Goal: Navigation & Orientation: Find specific page/section

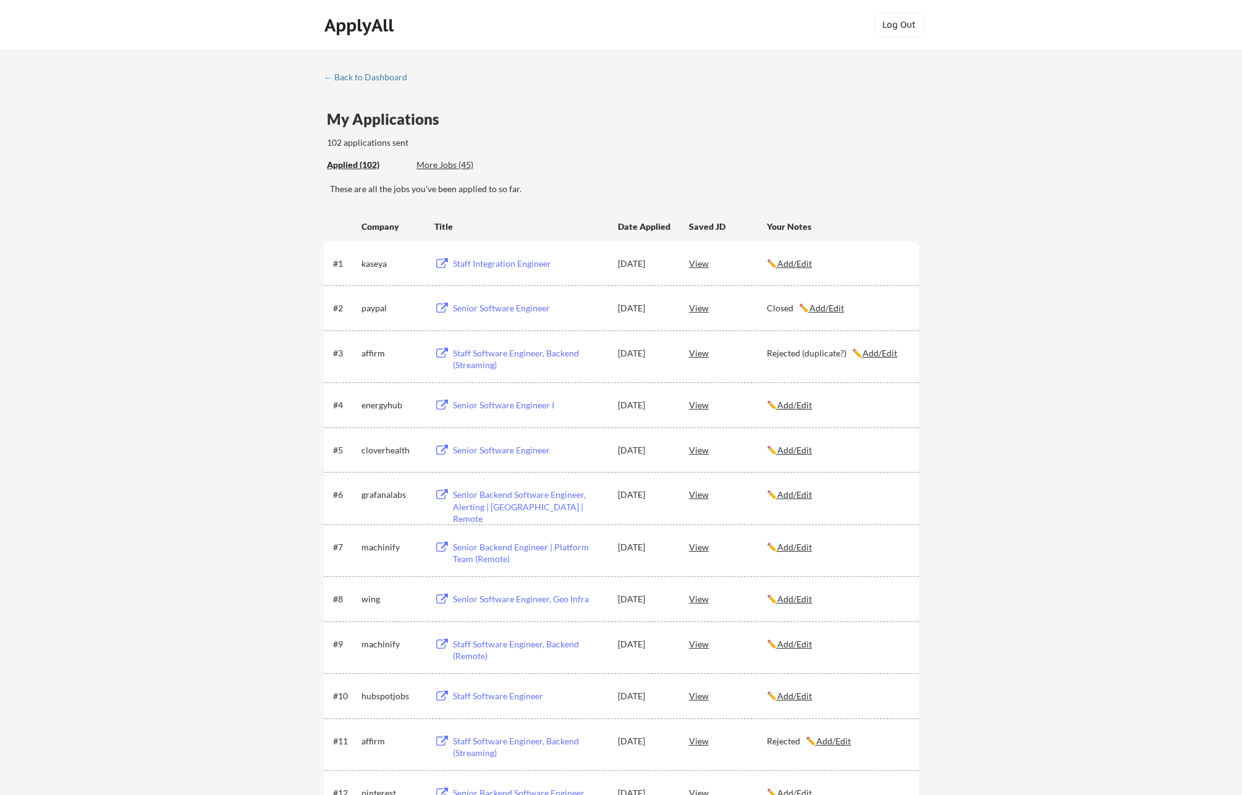
click at [377, 74] on div "← Back to Dashboard" at bounding box center [370, 77] width 93 height 9
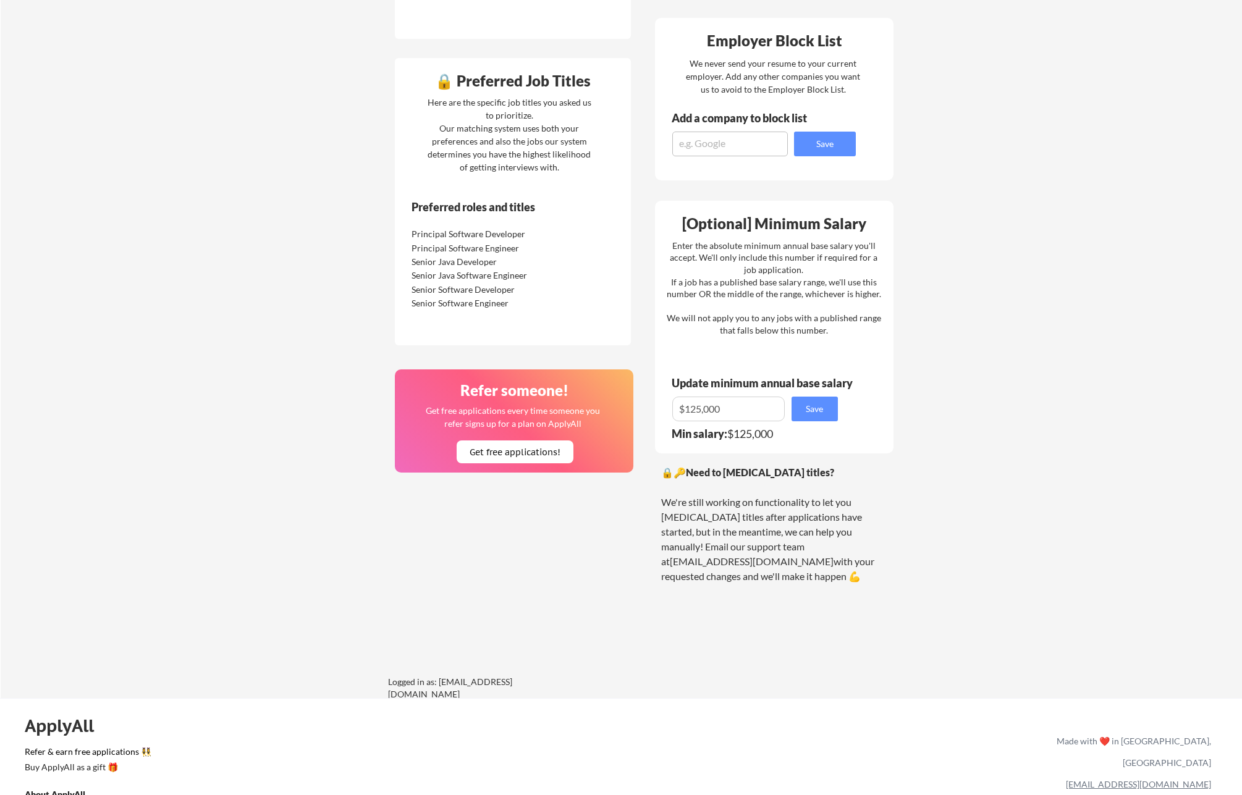
scroll to position [627, 0]
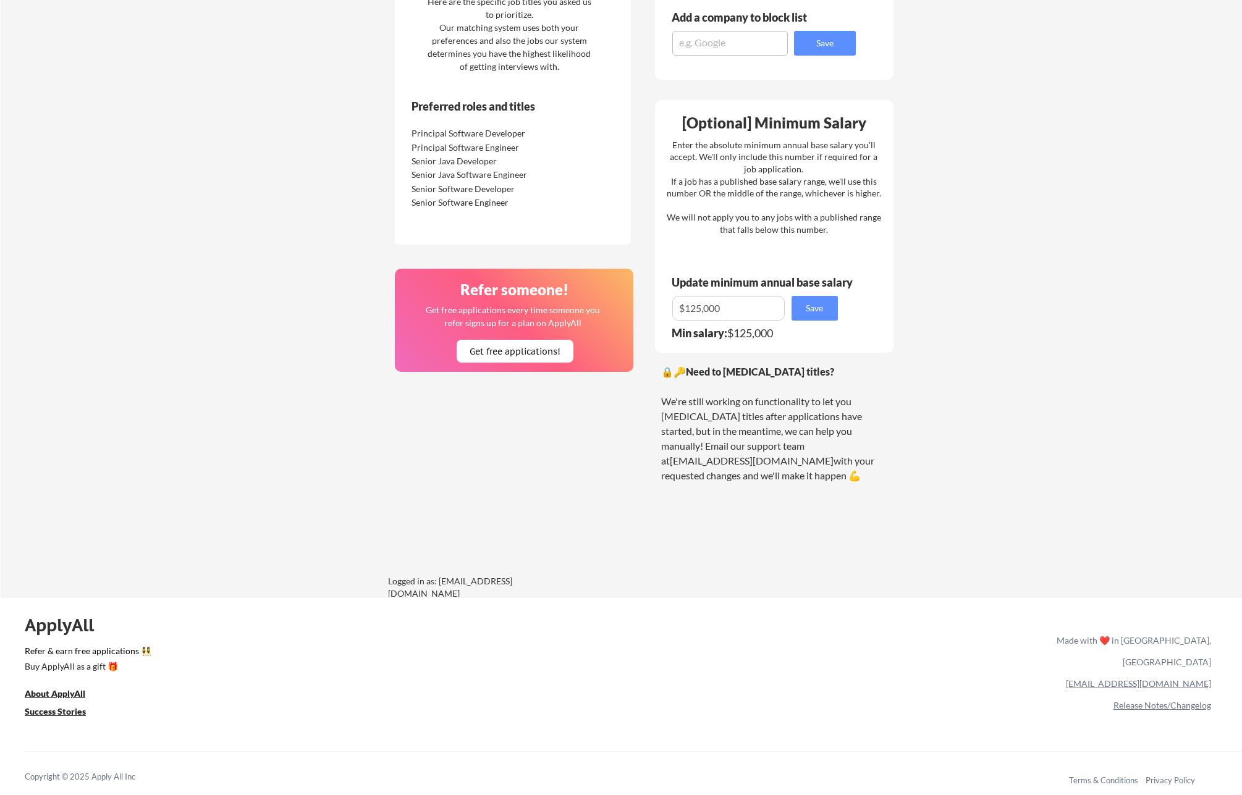
click at [625, 639] on div "ApplyAll Refer & earn free applications 👯‍♀️ Buy ApplyAll as a gift 🎁 About App…" at bounding box center [621, 704] width 1242 height 196
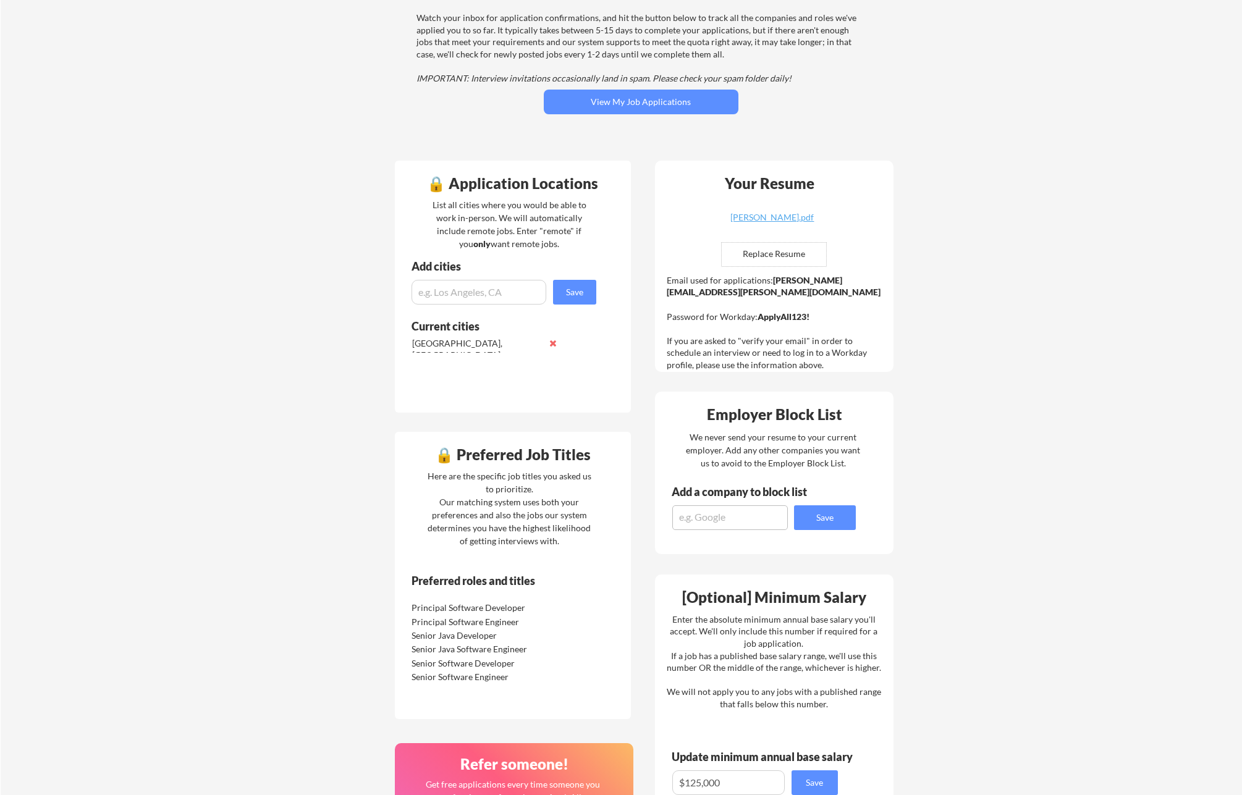
scroll to position [0, 0]
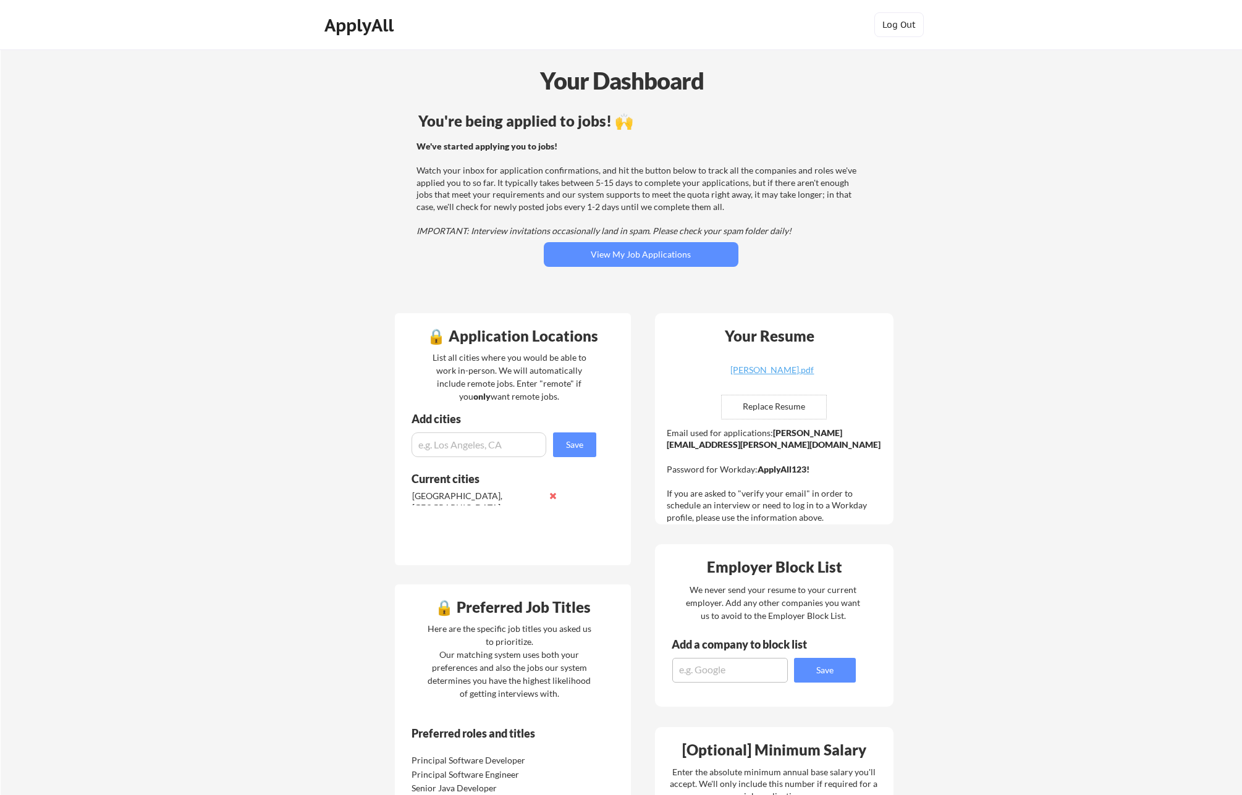
click at [349, 29] on div "ApplyAll" at bounding box center [360, 25] width 73 height 21
click at [971, 177] on div "Your Dashboard You're being applied to jobs! 🙌 We've started applying you to jo…" at bounding box center [621, 636] width 1241 height 1175
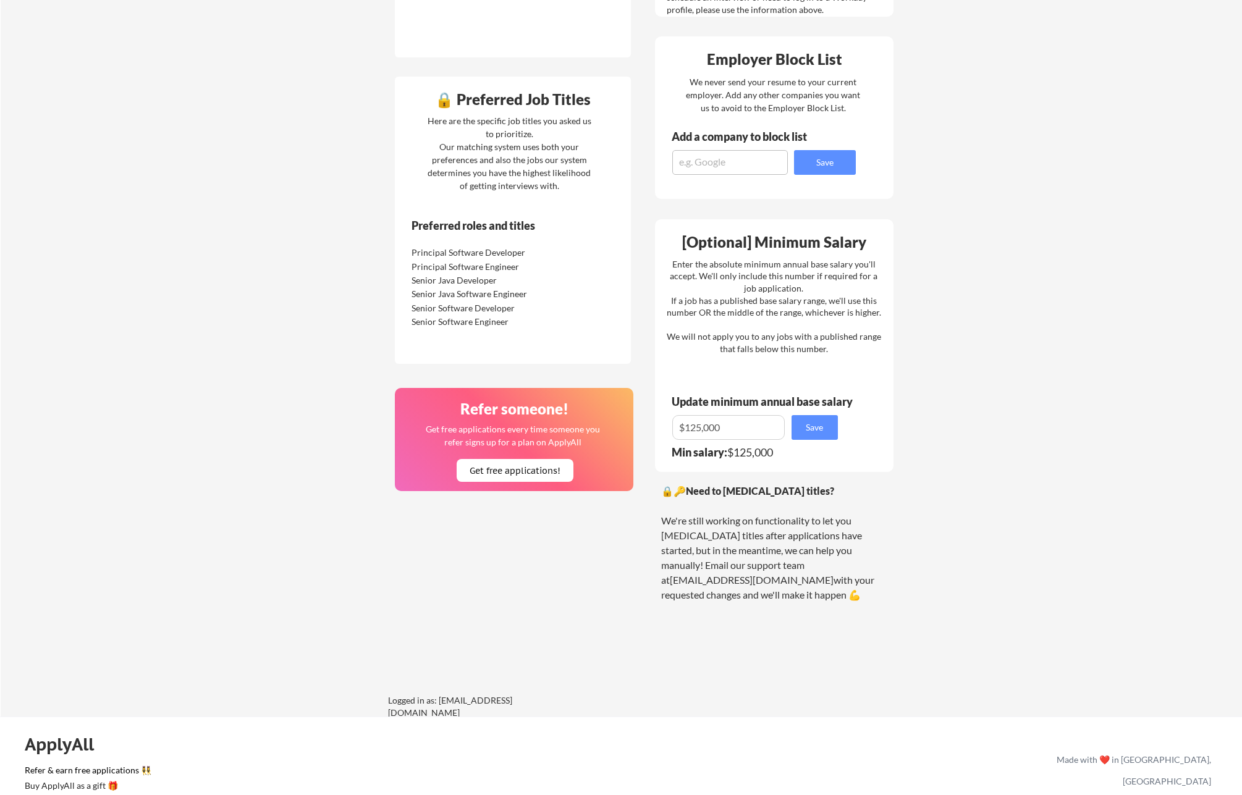
scroll to position [627, 0]
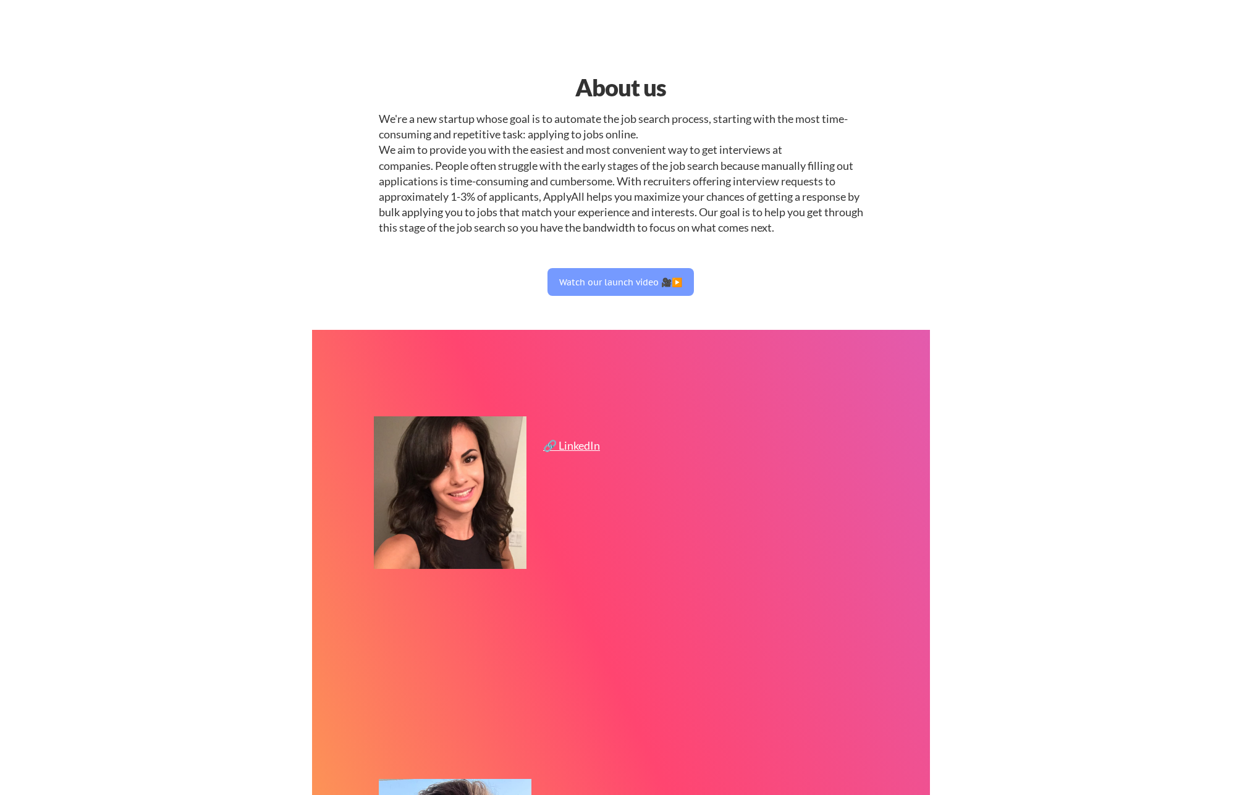
select select ""engineering""
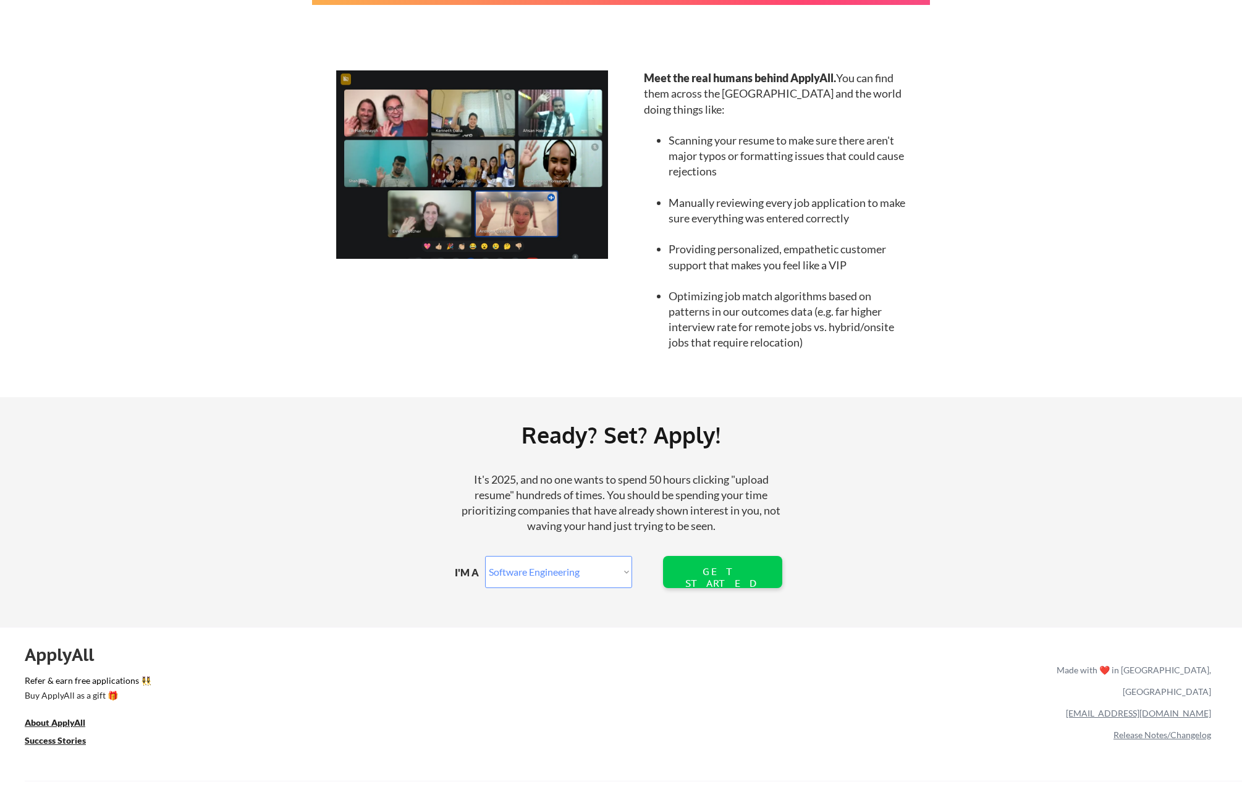
scroll to position [1128, 0]
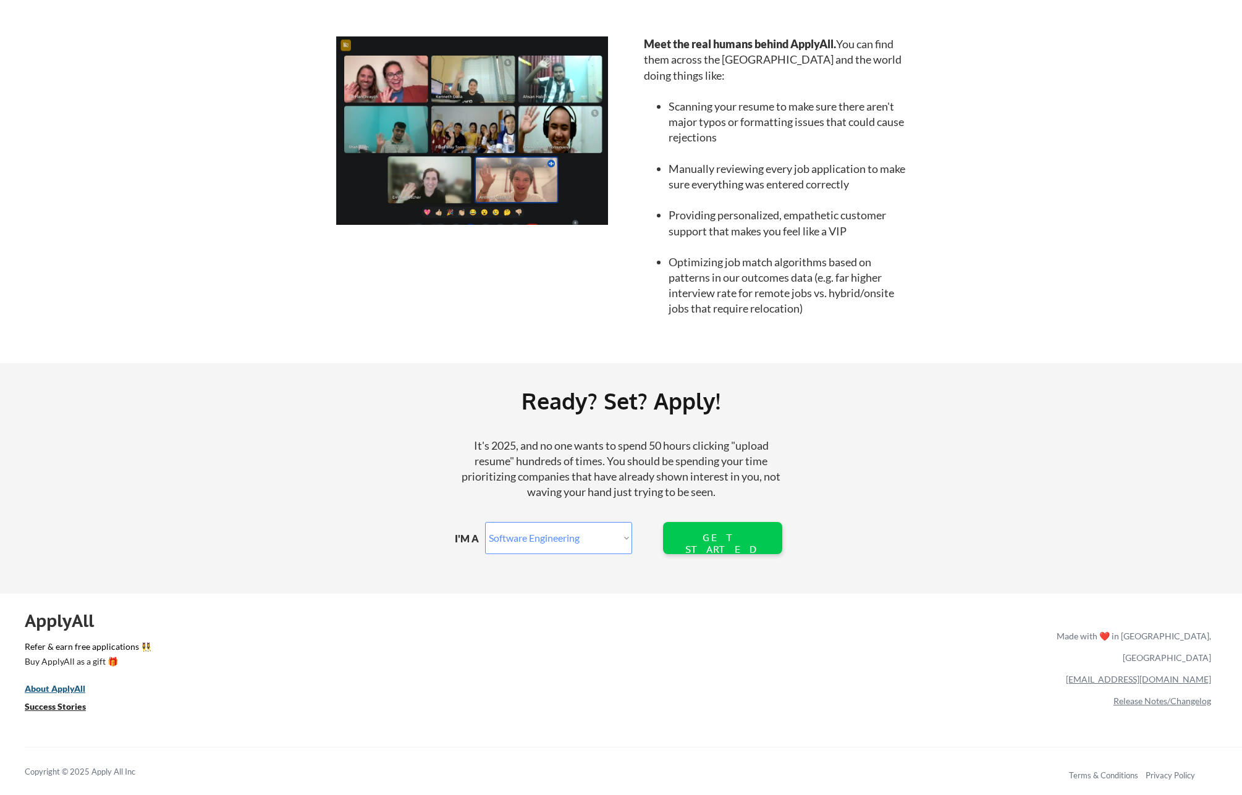
click at [75, 686] on u "About ApplyAll" at bounding box center [55, 688] width 61 height 11
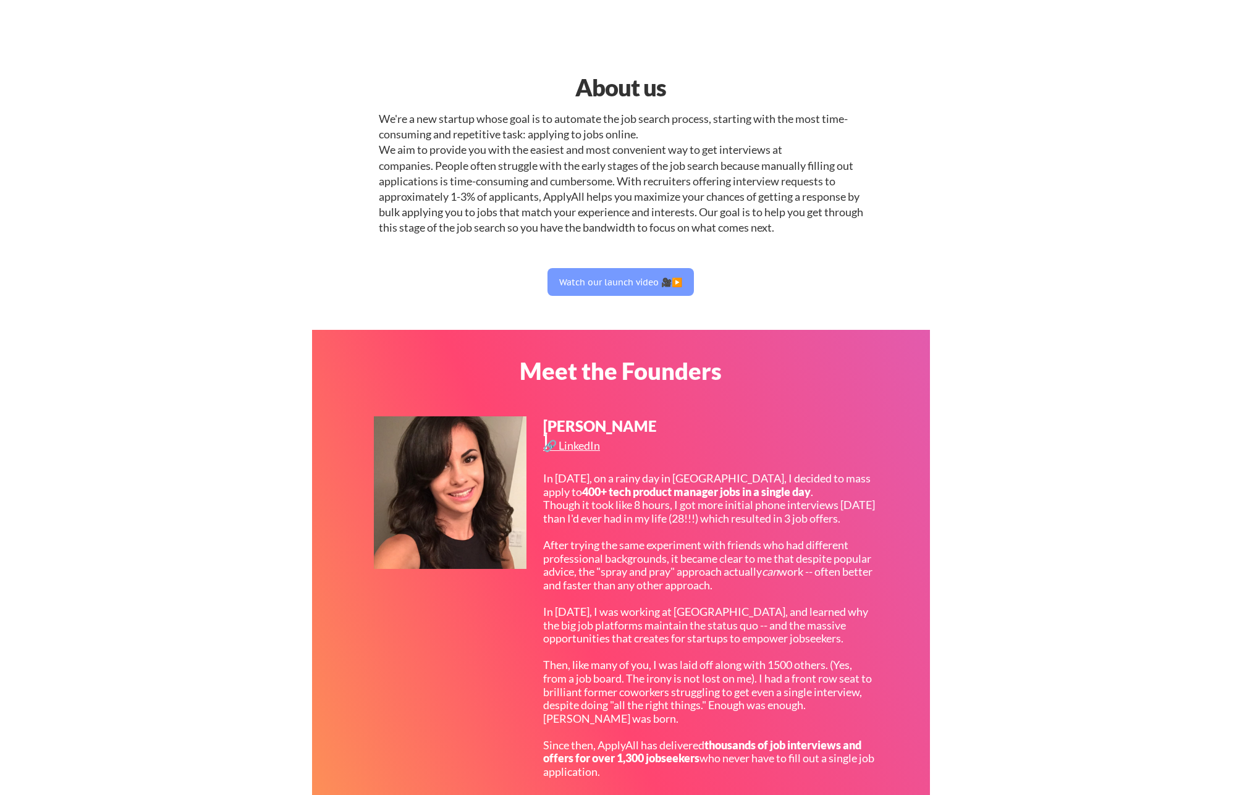
select select ""engineering""
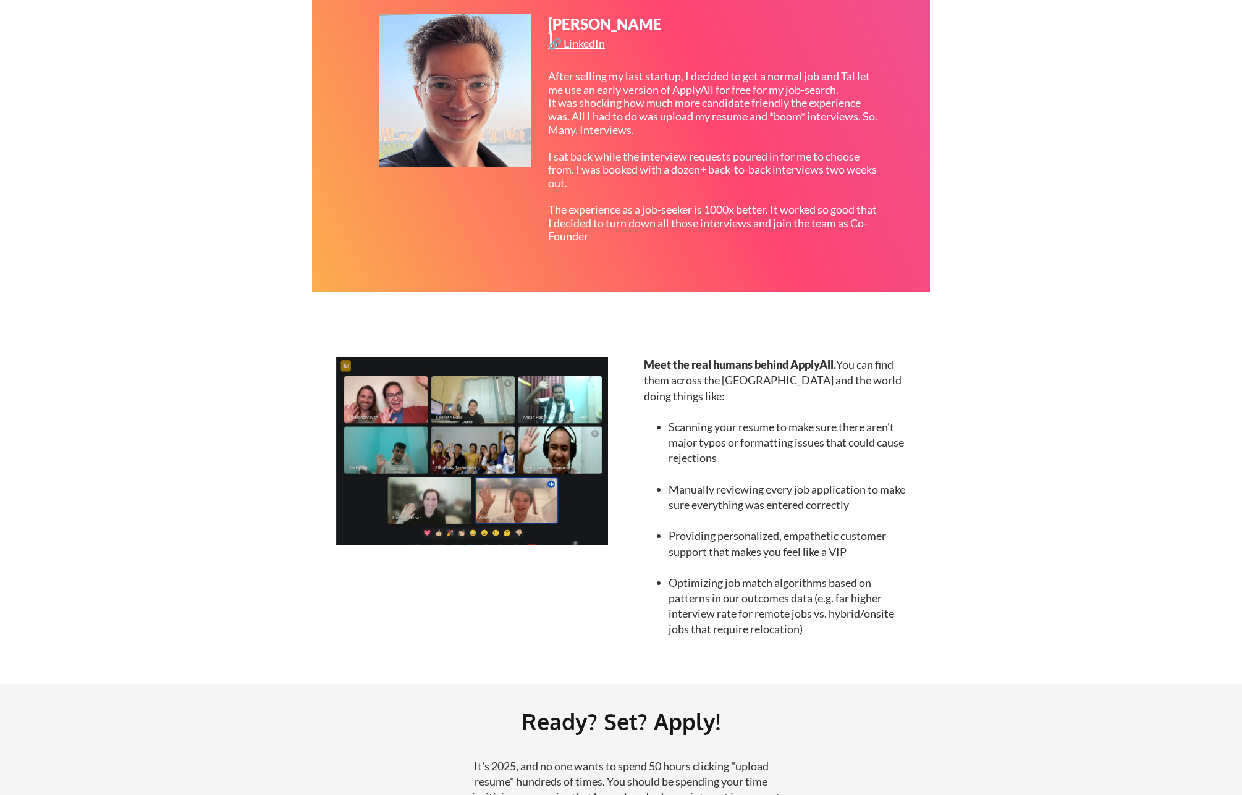
scroll to position [1128, 0]
